Goal: Check status: Check status

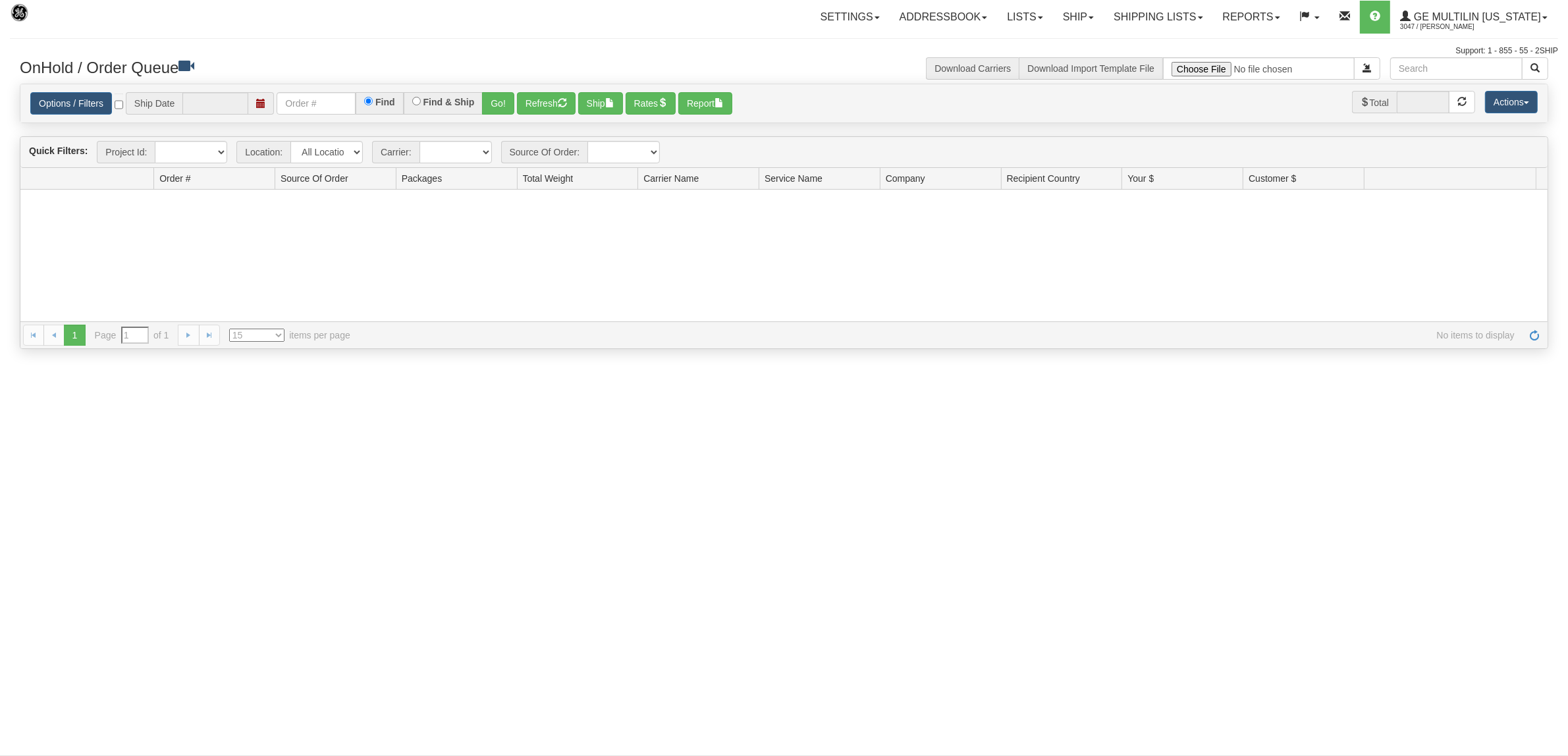
type input "[DATE]"
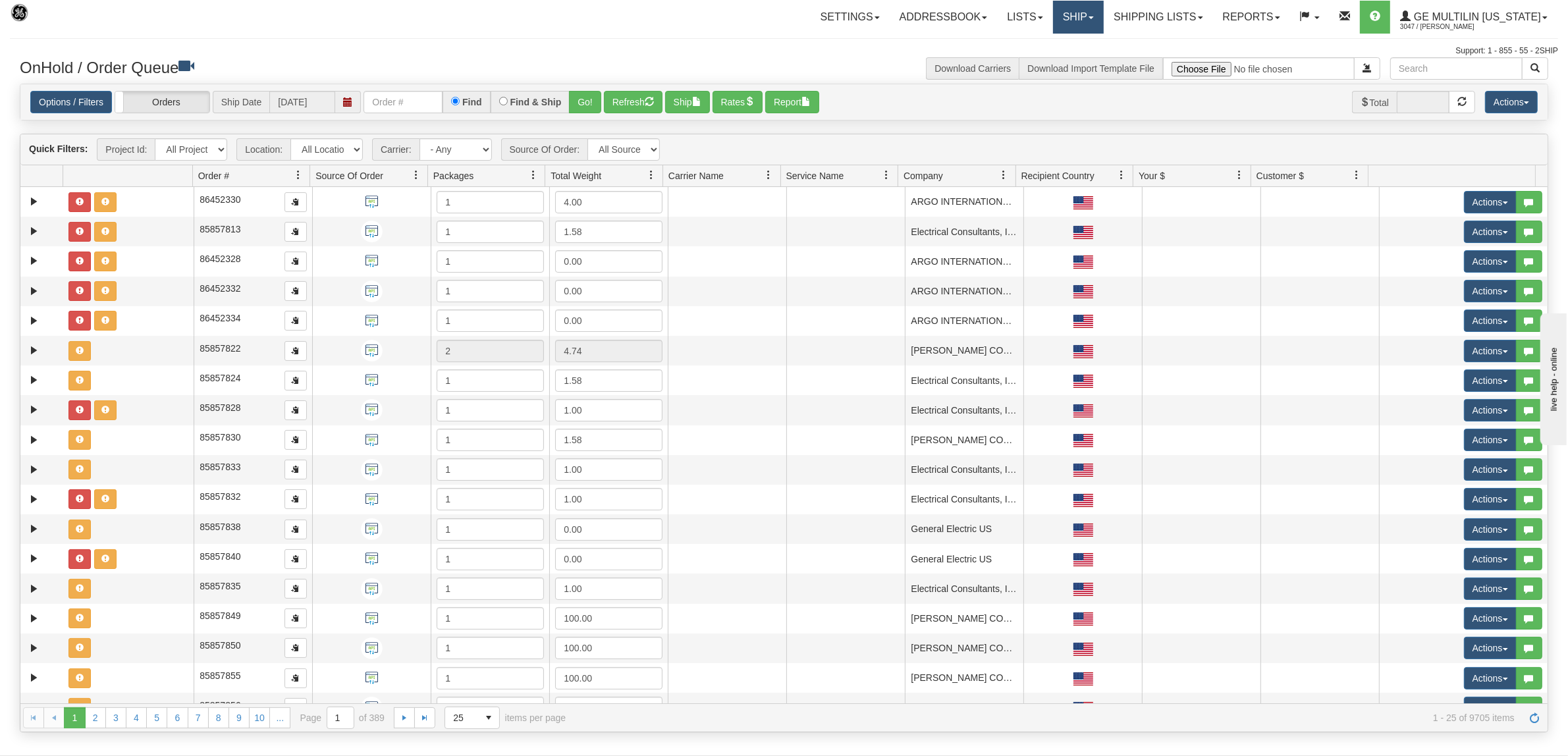
click at [1070, 17] on link "Ship" at bounding box center [1079, 18] width 51 height 33
click at [1124, 16] on link "Shipping lists" at bounding box center [1157, 18] width 108 height 33
click at [1139, 66] on span "Search Shipment History" at bounding box center [1148, 63] width 103 height 11
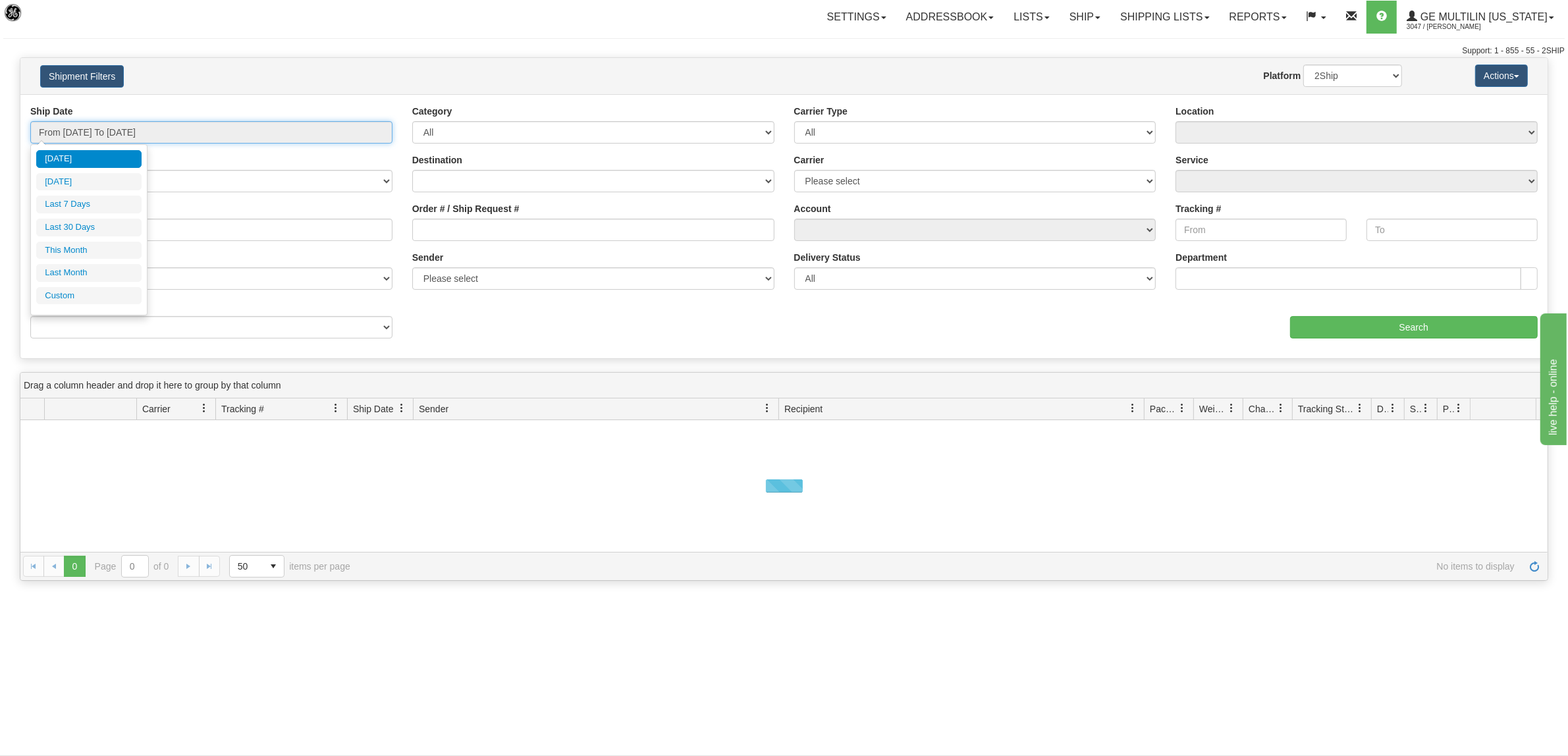
click at [162, 129] on input "From 08/18/2025 To 08/19/2025" at bounding box center [211, 132] width 362 height 22
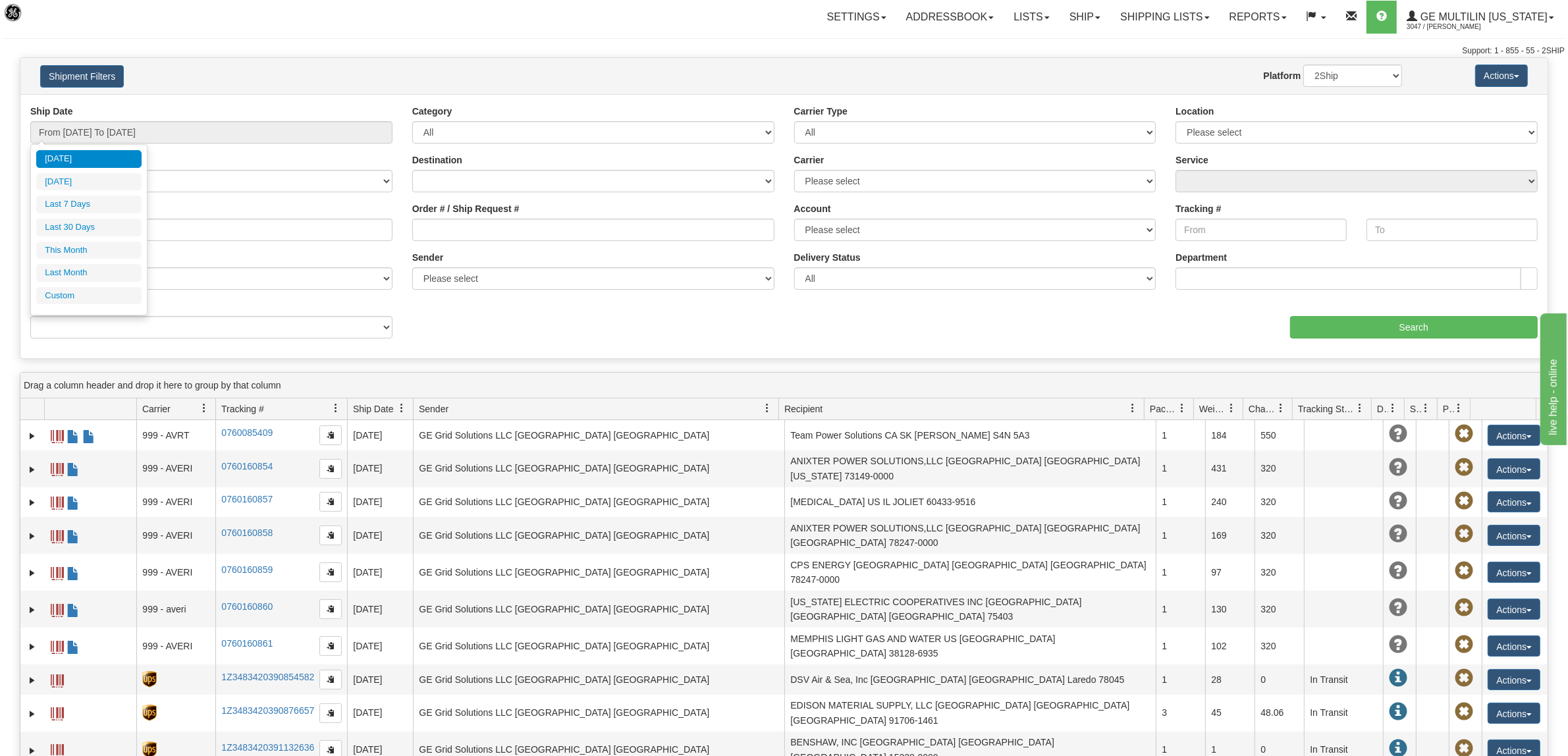
click at [62, 159] on li "[DATE]" at bounding box center [89, 159] width 105 height 18
click at [118, 134] on input "From 08/19/2025 To 08/19/2025" at bounding box center [211, 132] width 362 height 22
click at [82, 182] on li "Yesterday" at bounding box center [89, 182] width 105 height 18
type input "From 08/18/2025 To 08/18/2025"
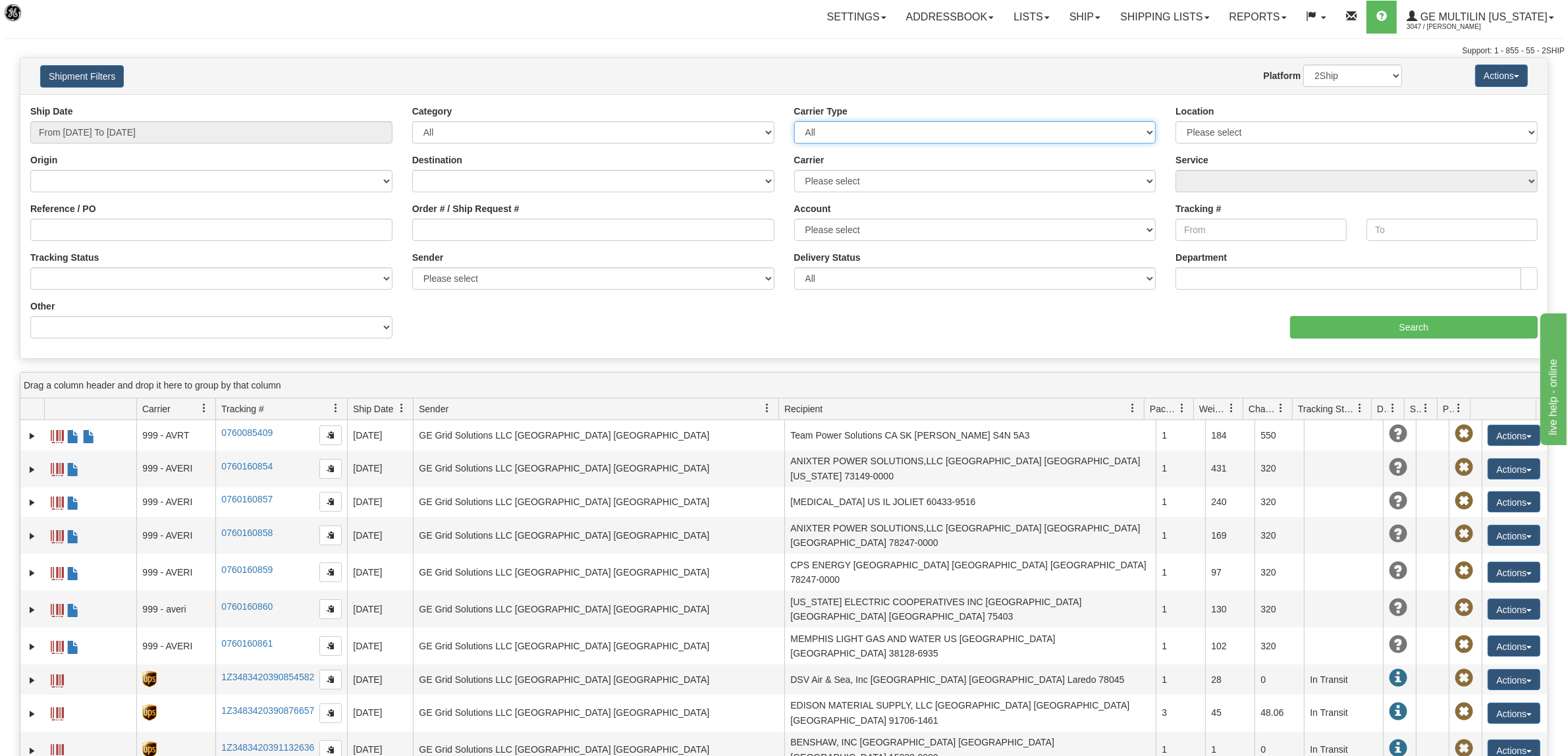
click at [932, 135] on select "All Most Common Small Package (Parcel / Courier) International Less Than Truckl…" at bounding box center [974, 132] width 362 height 22
click at [900, 181] on select "Please select DHL FedEx Express® FedEx® LTL My Carrier UPS" at bounding box center [974, 181] width 362 height 22
select select "2"
click at [794, 170] on select "Please select DHL FedEx Express® FedEx® LTL My Carrier UPS" at bounding box center [974, 181] width 362 height 22
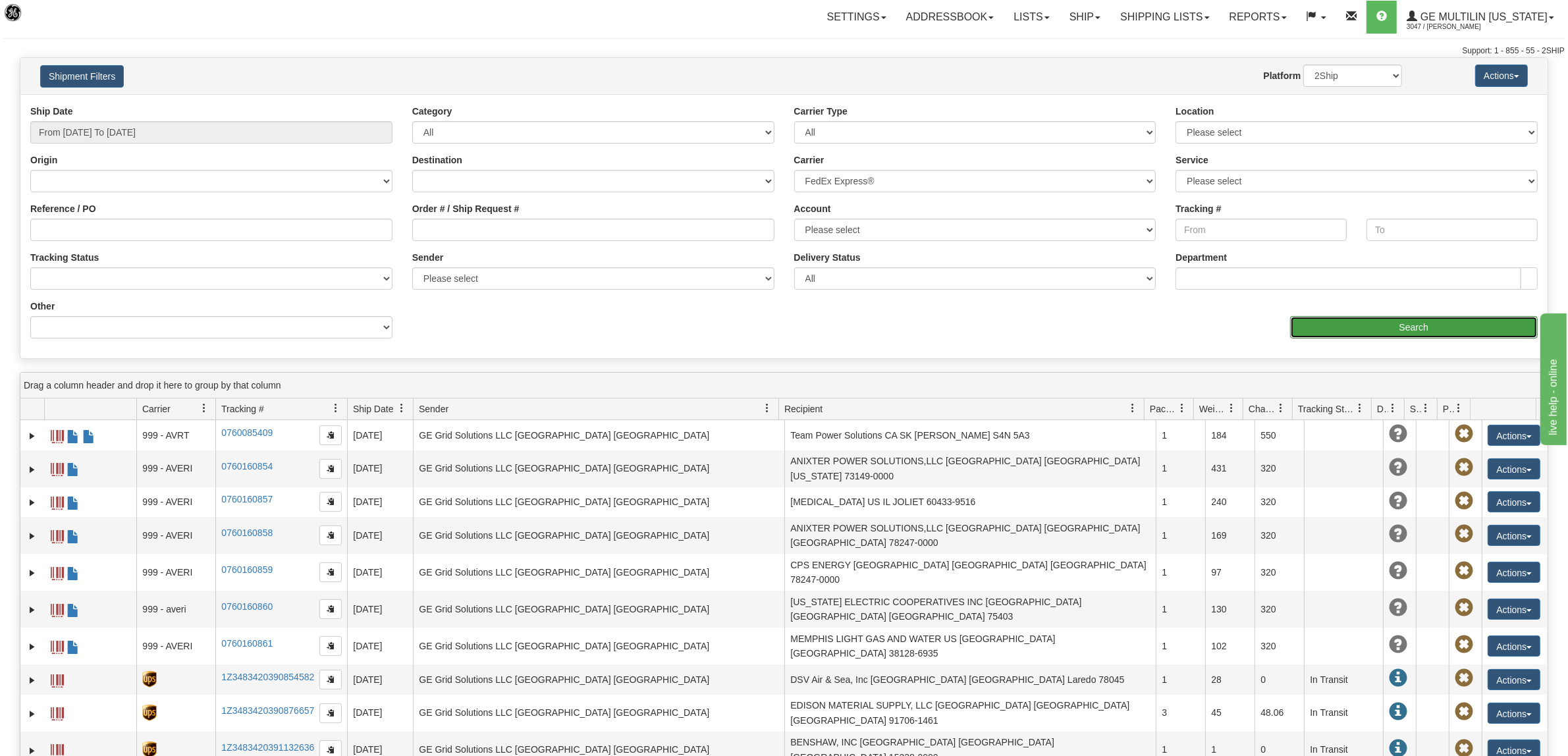
click at [1454, 318] on input "Search" at bounding box center [1414, 327] width 248 height 22
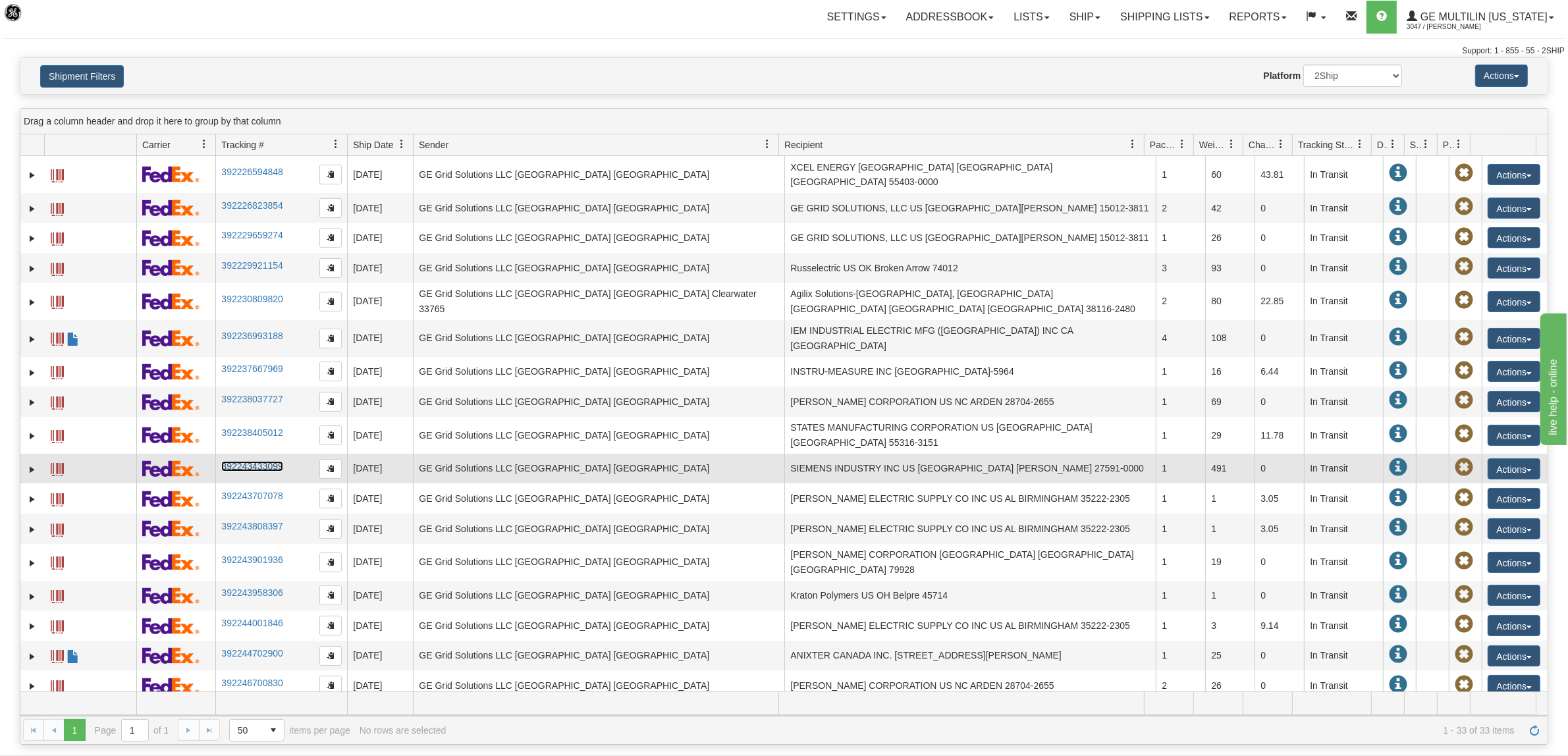
click at [278, 461] on link "392243433099" at bounding box center [252, 466] width 62 height 11
